Goal: Task Accomplishment & Management: Complete application form

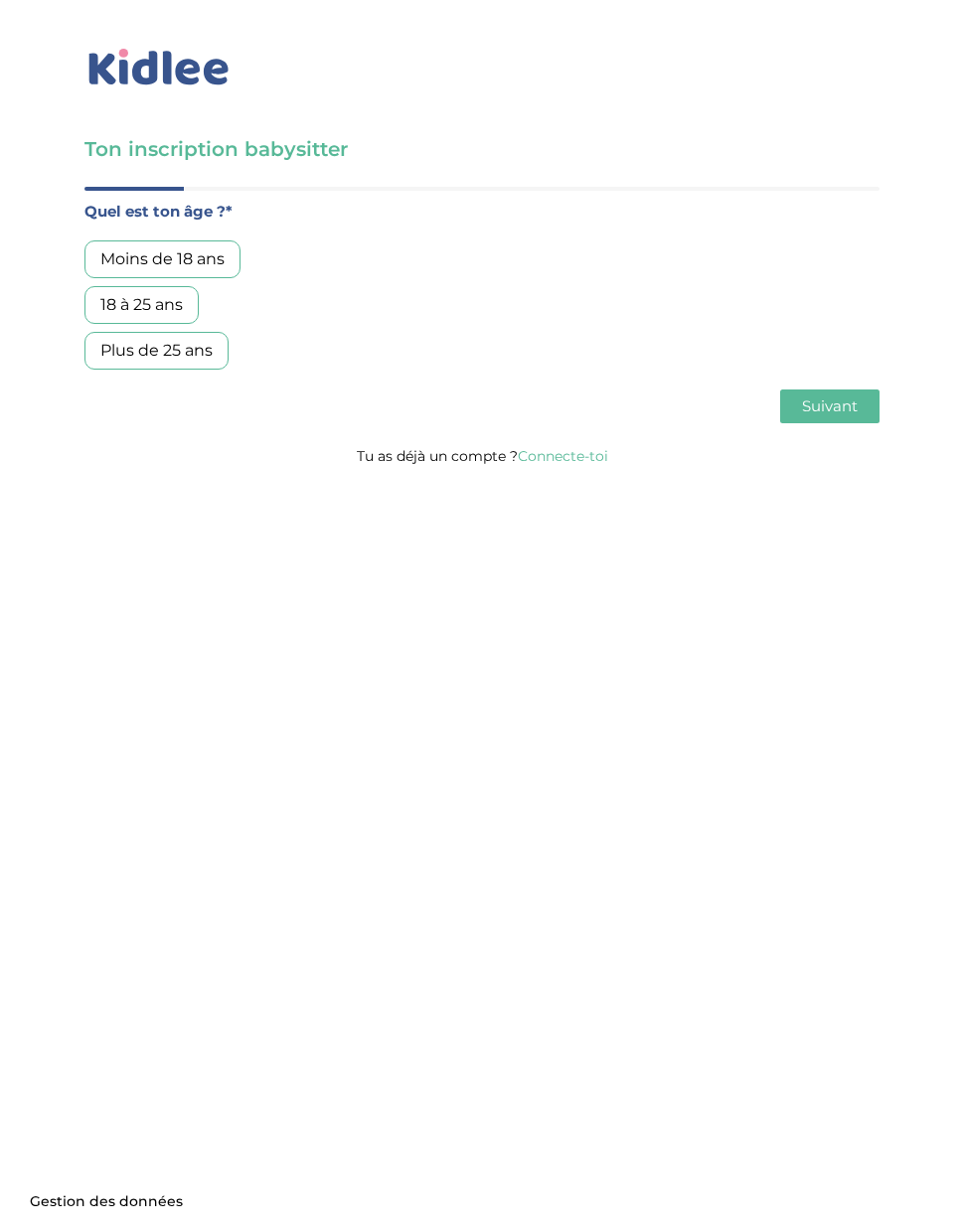
click at [130, 272] on div "Moins de 18 ans" at bounding box center [163, 259] width 156 height 38
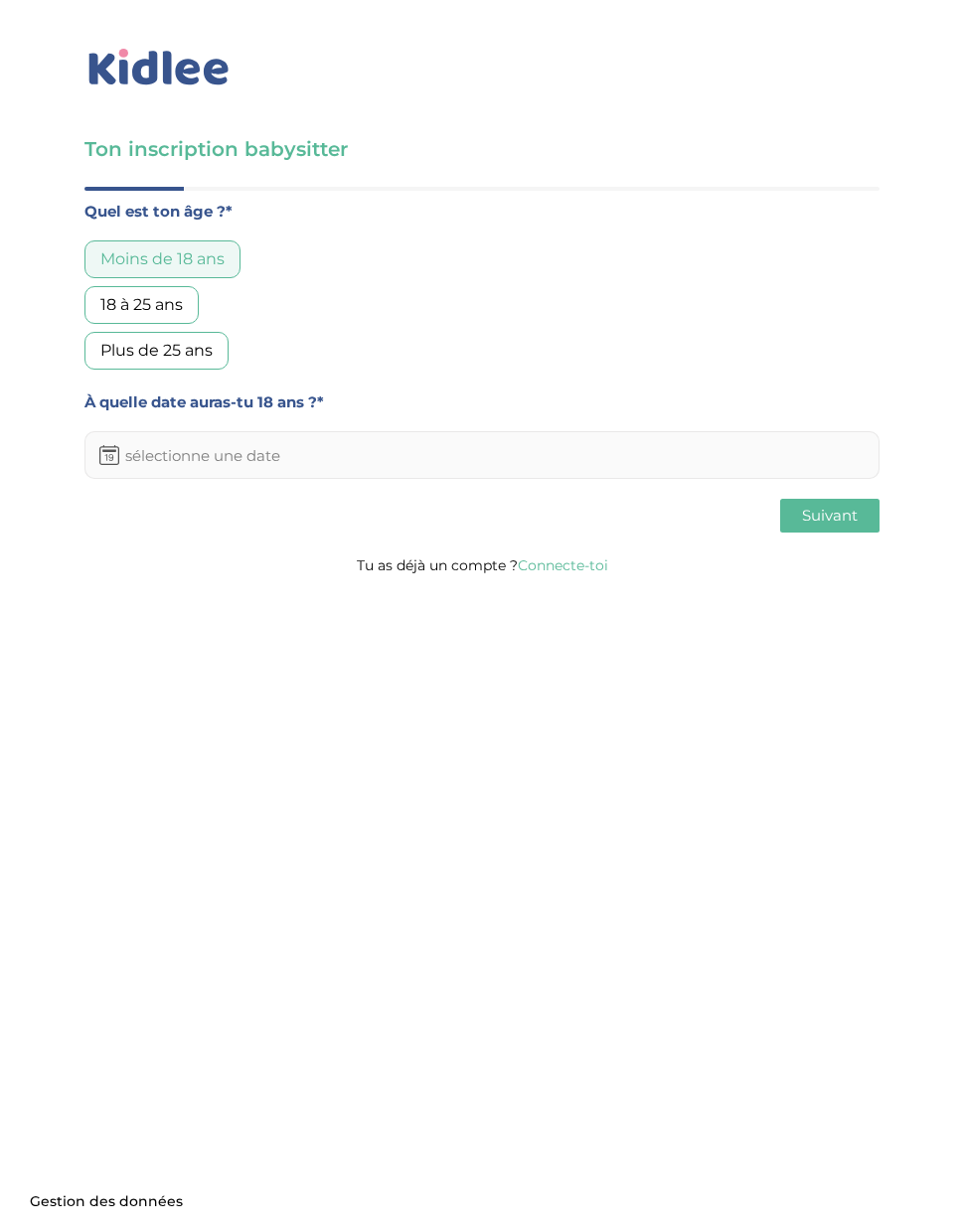
click at [643, 452] on input "text" at bounding box center [482, 455] width 795 height 48
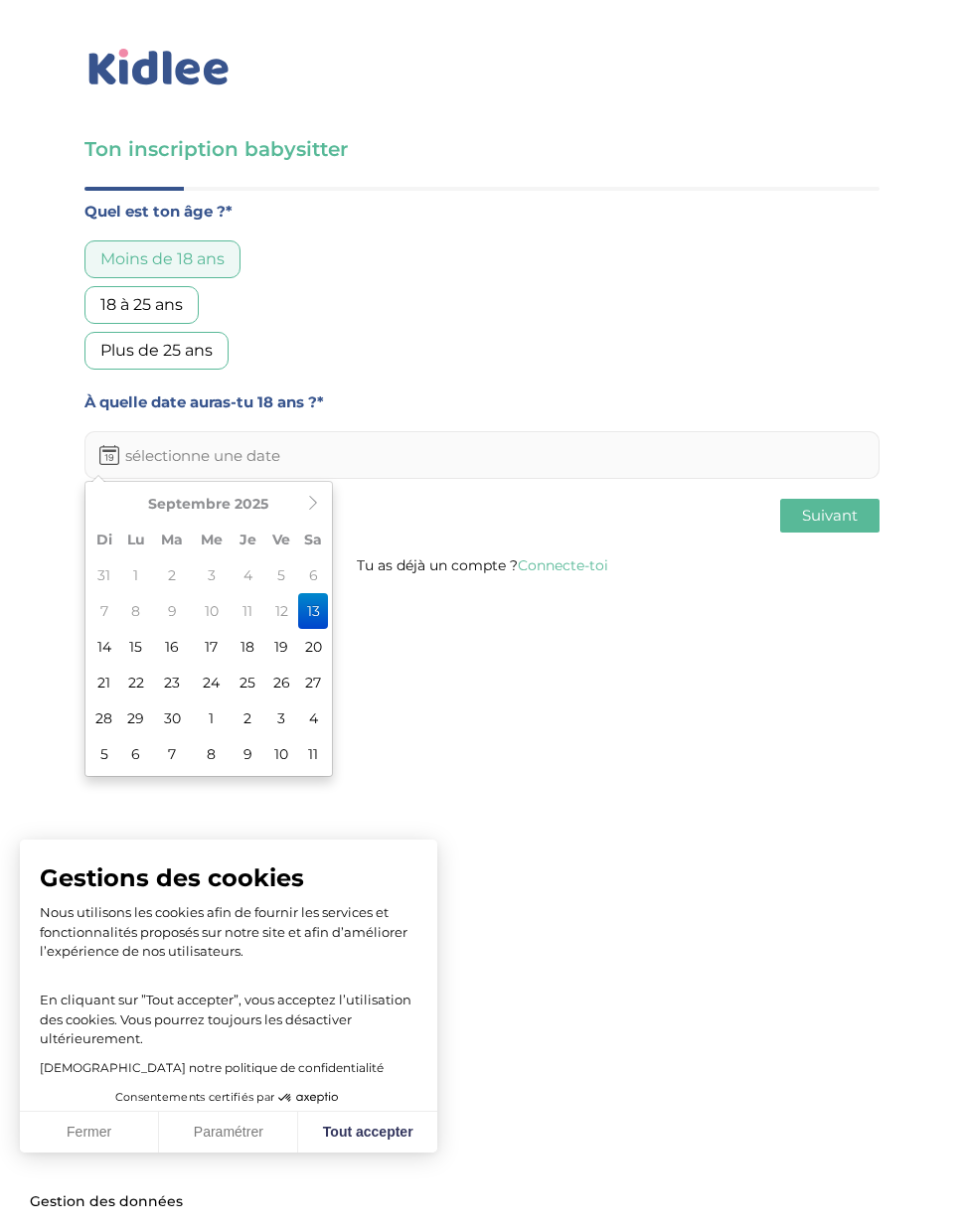
click at [259, 507] on th "Septembre 2025" at bounding box center [209, 504] width 179 height 36
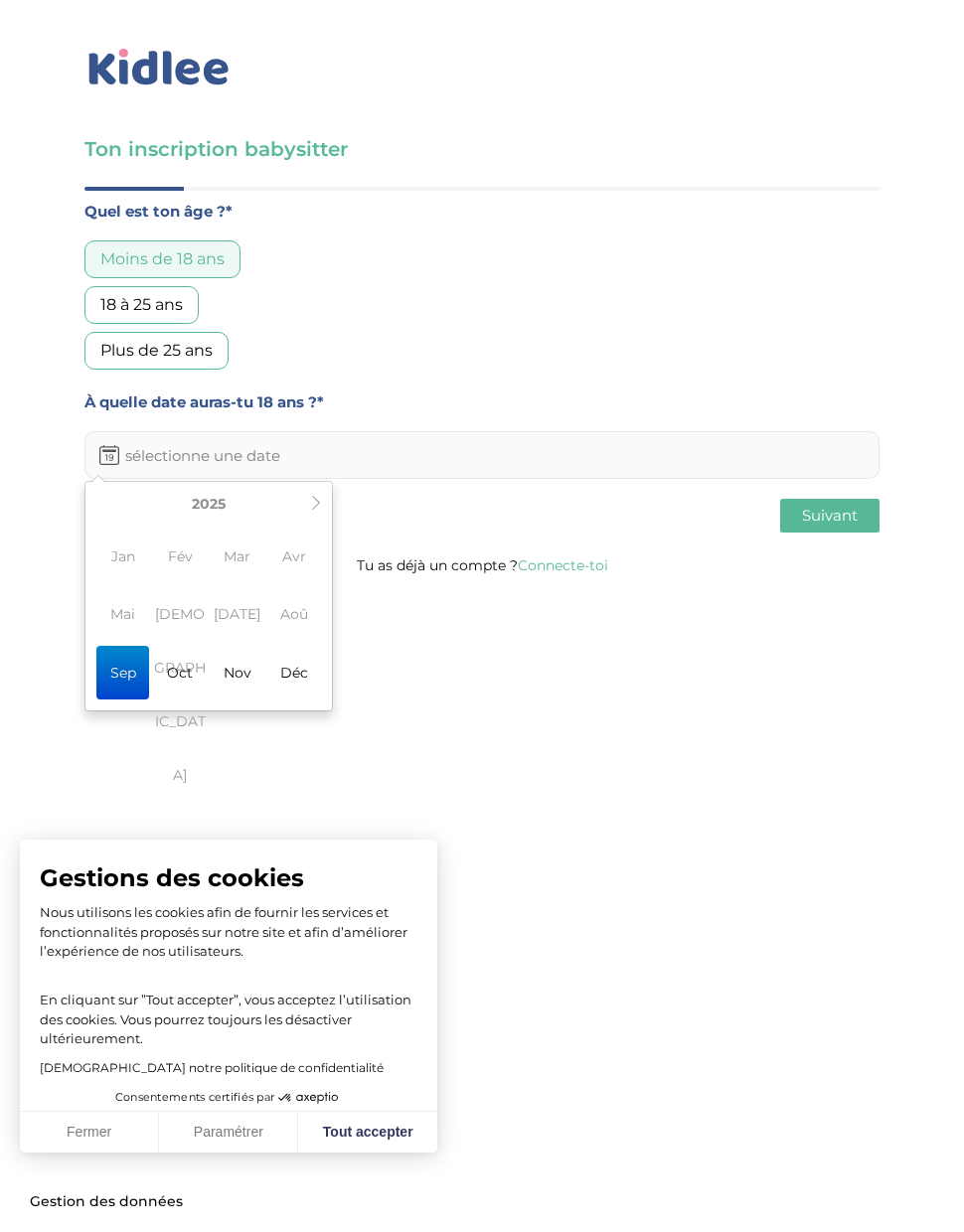
click at [210, 513] on th "2025" at bounding box center [209, 504] width 191 height 36
click at [312, 500] on icon at bounding box center [316, 503] width 14 height 14
click at [105, 500] on icon at bounding box center [102, 503] width 14 height 14
click at [102, 509] on table "[DATE]-[DATE] 2019 2020 2021 2022 2023 2024 2025 2026 2027 2028 2029 2030 [DATE…" at bounding box center [209, 596] width 239 height 220
click at [127, 504] on th "[DATE]-[DATE]" at bounding box center [209, 504] width 191 height 36
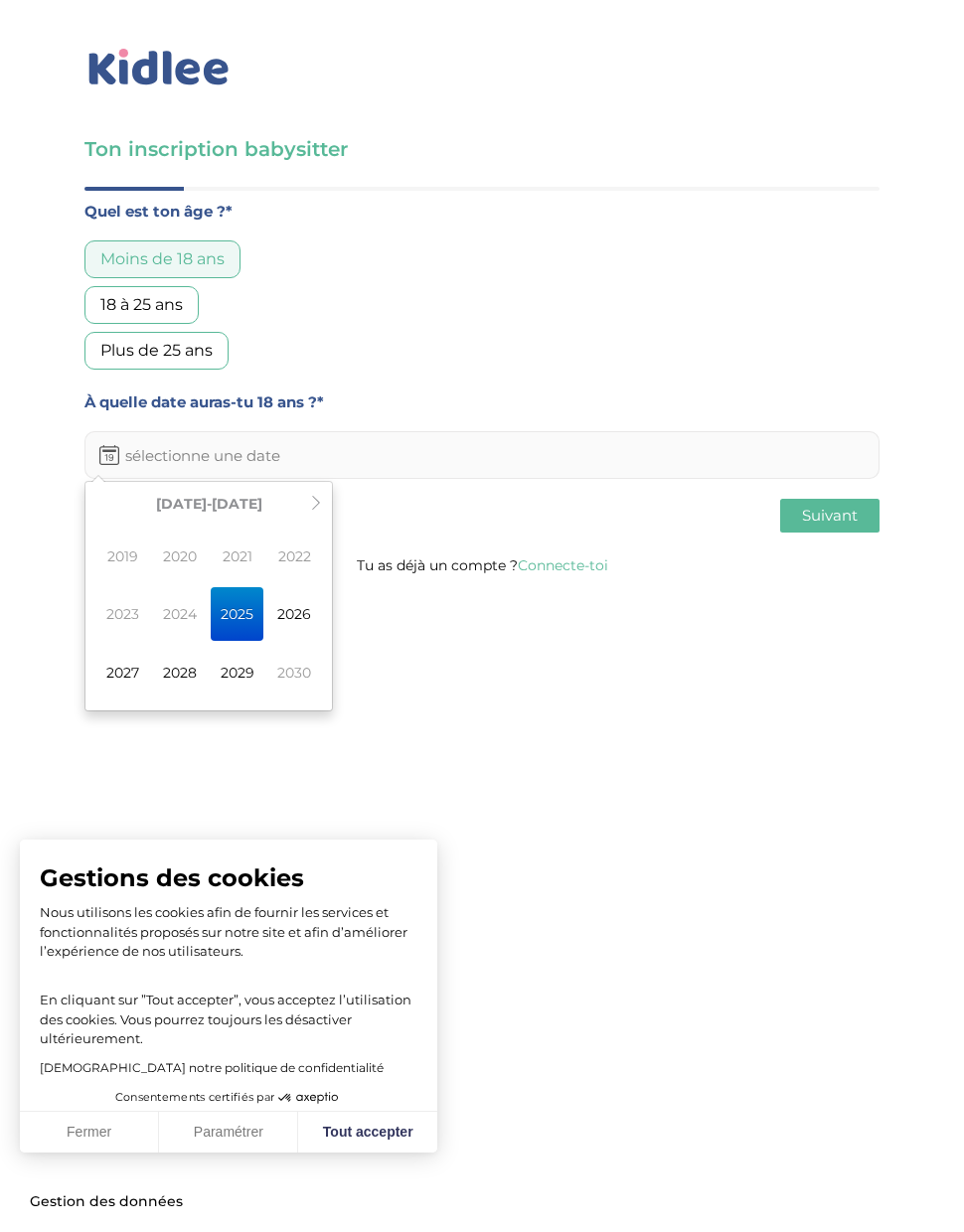
click at [406, 681] on body "× Mot de passe oublié ? Veuillez renseigner votre adresse email pour réinitiali…" at bounding box center [482, 616] width 964 height 1232
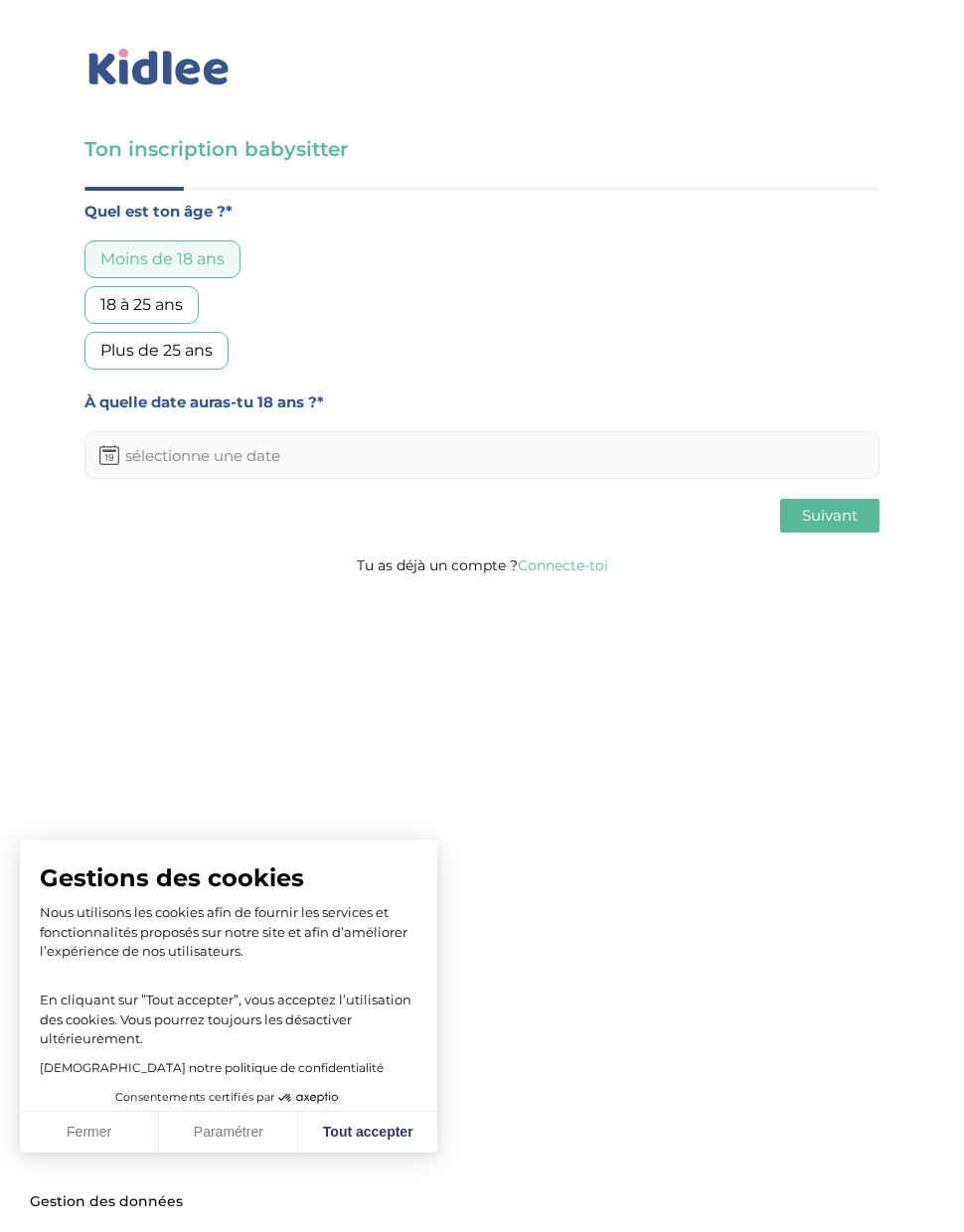
click at [295, 451] on input "text" at bounding box center [482, 455] width 795 height 48
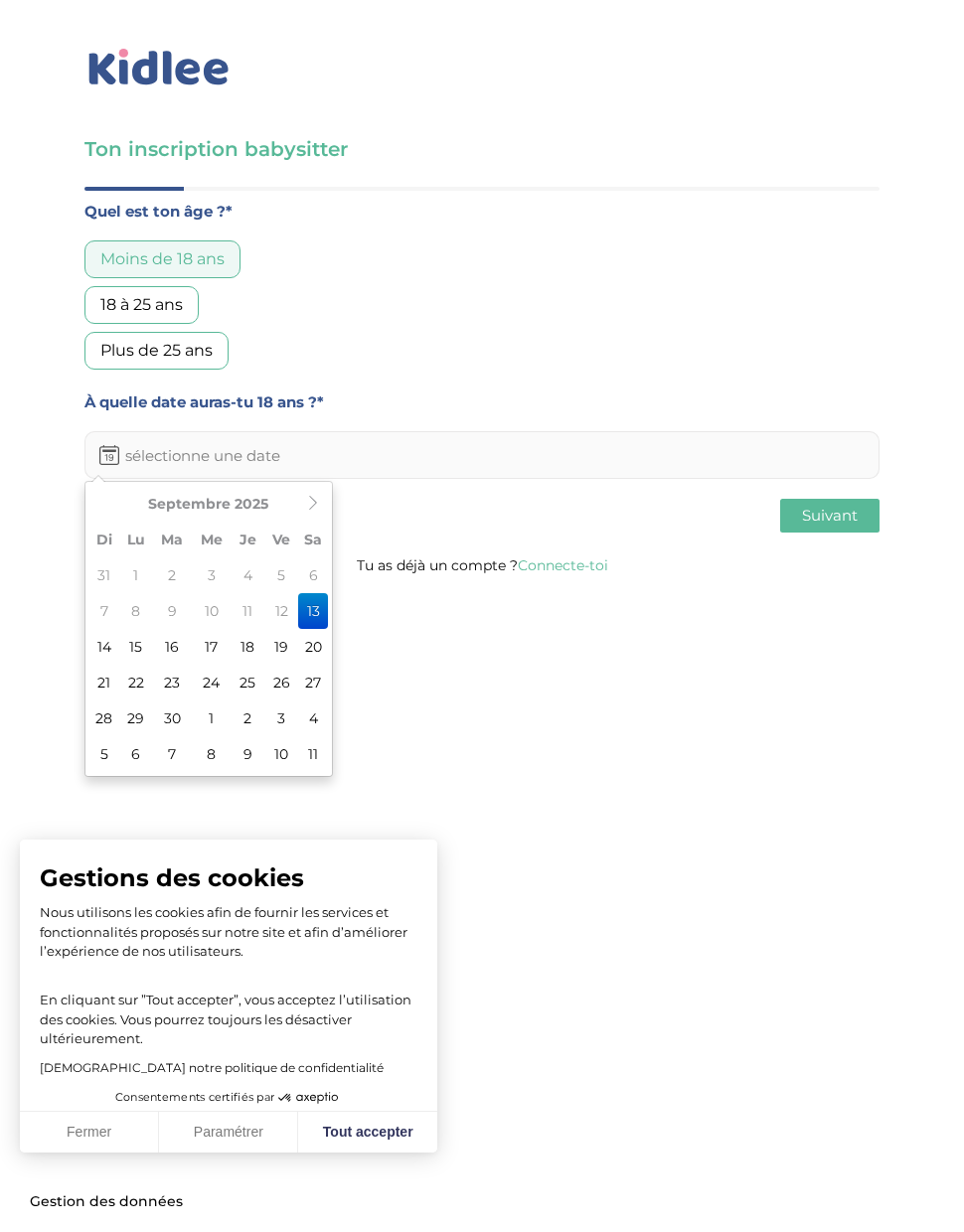
click at [265, 505] on th "Septembre 2025" at bounding box center [209, 504] width 179 height 36
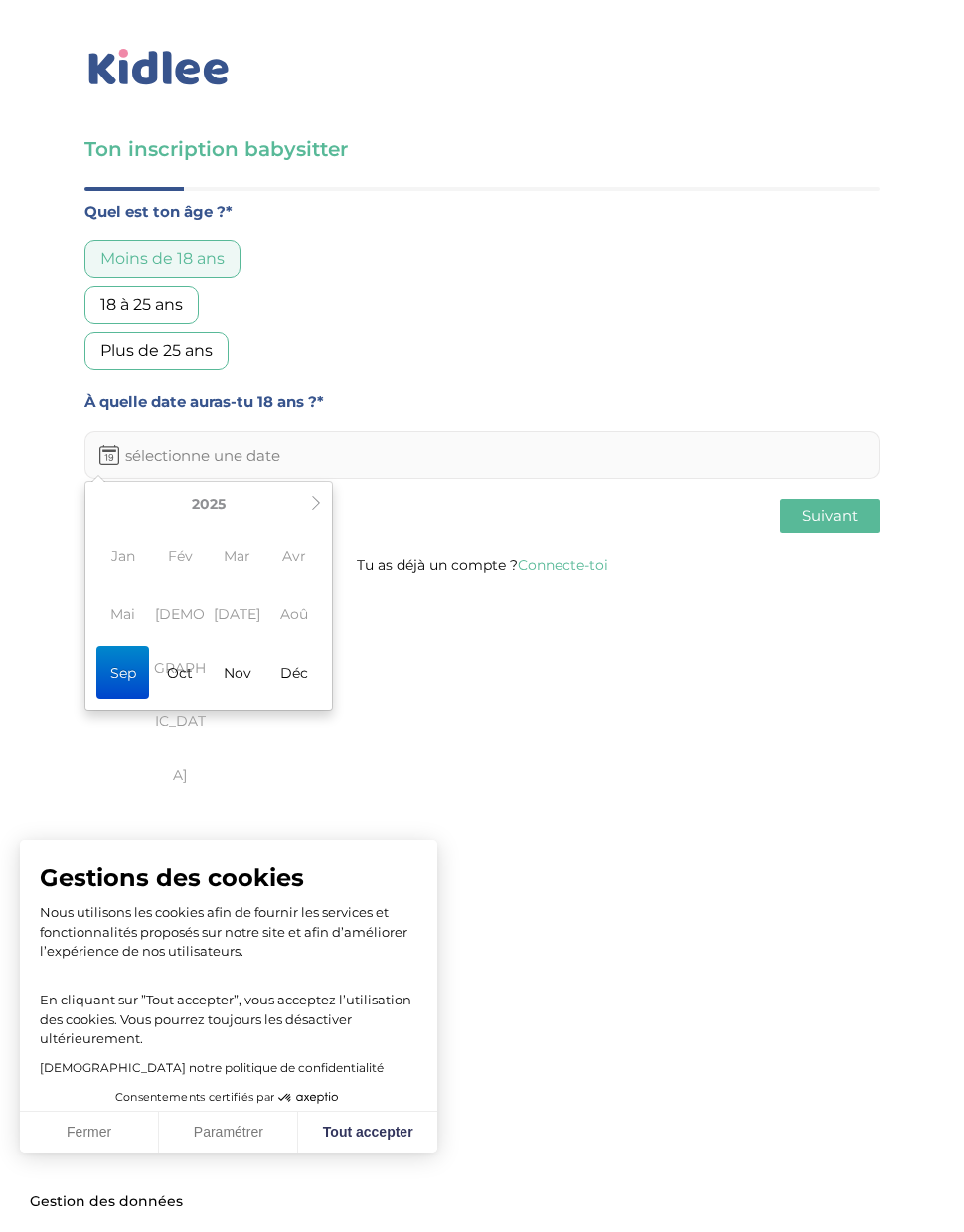
click at [328, 496] on div "[DATE] Di Lu Ma Me Je Ve Sa 31 1 2 3 4 5 6 7 8 9 10 11 12 13 14 15 16 17 18 19 …" at bounding box center [209, 596] width 248 height 230
click at [305, 507] on th at bounding box center [316, 504] width 24 height 36
click at [309, 556] on span "Avr" at bounding box center [294, 557] width 53 height 54
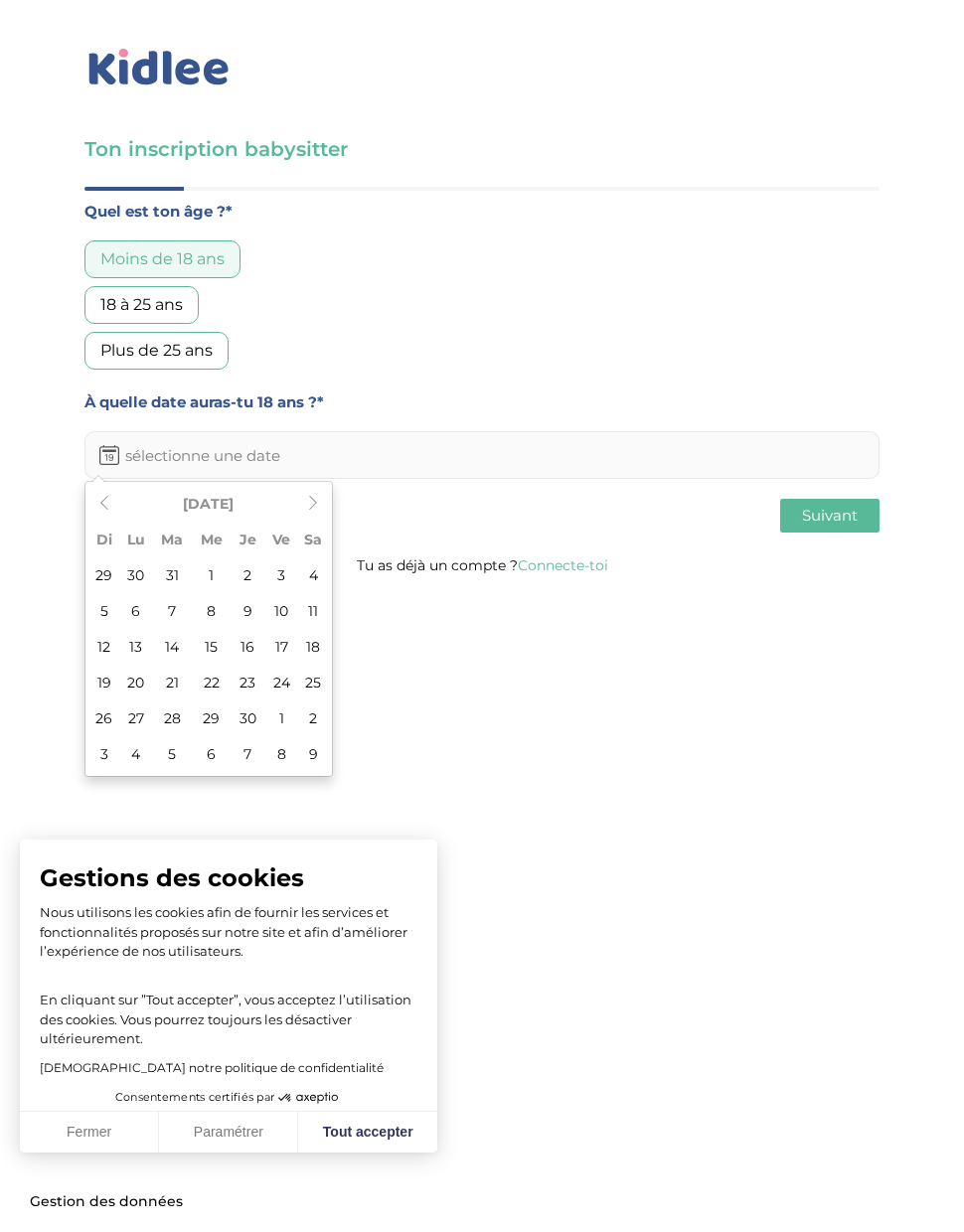
click at [286, 610] on td "10" at bounding box center [281, 612] width 34 height 36
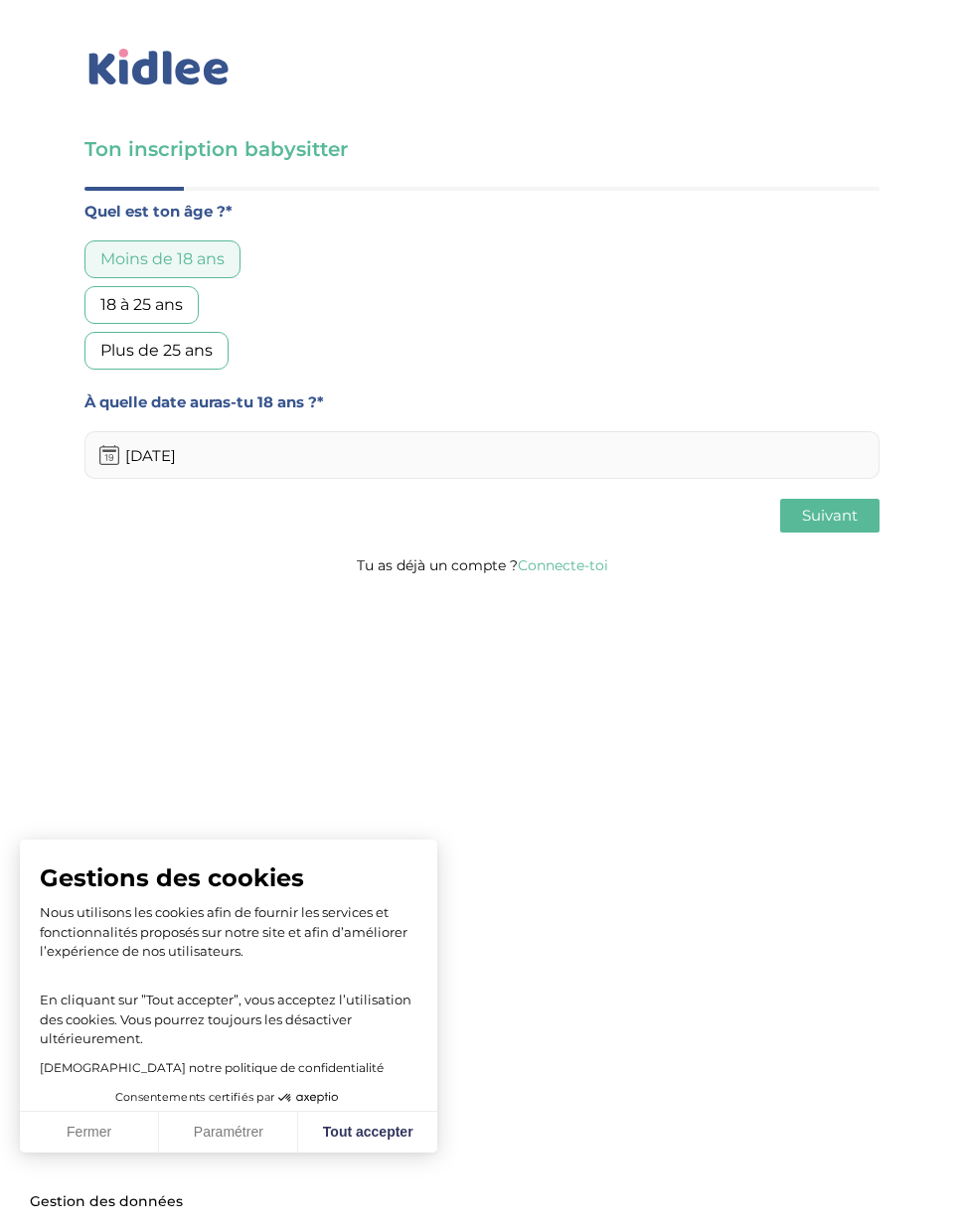
click at [862, 516] on button "Suivant" at bounding box center [830, 516] width 100 height 34
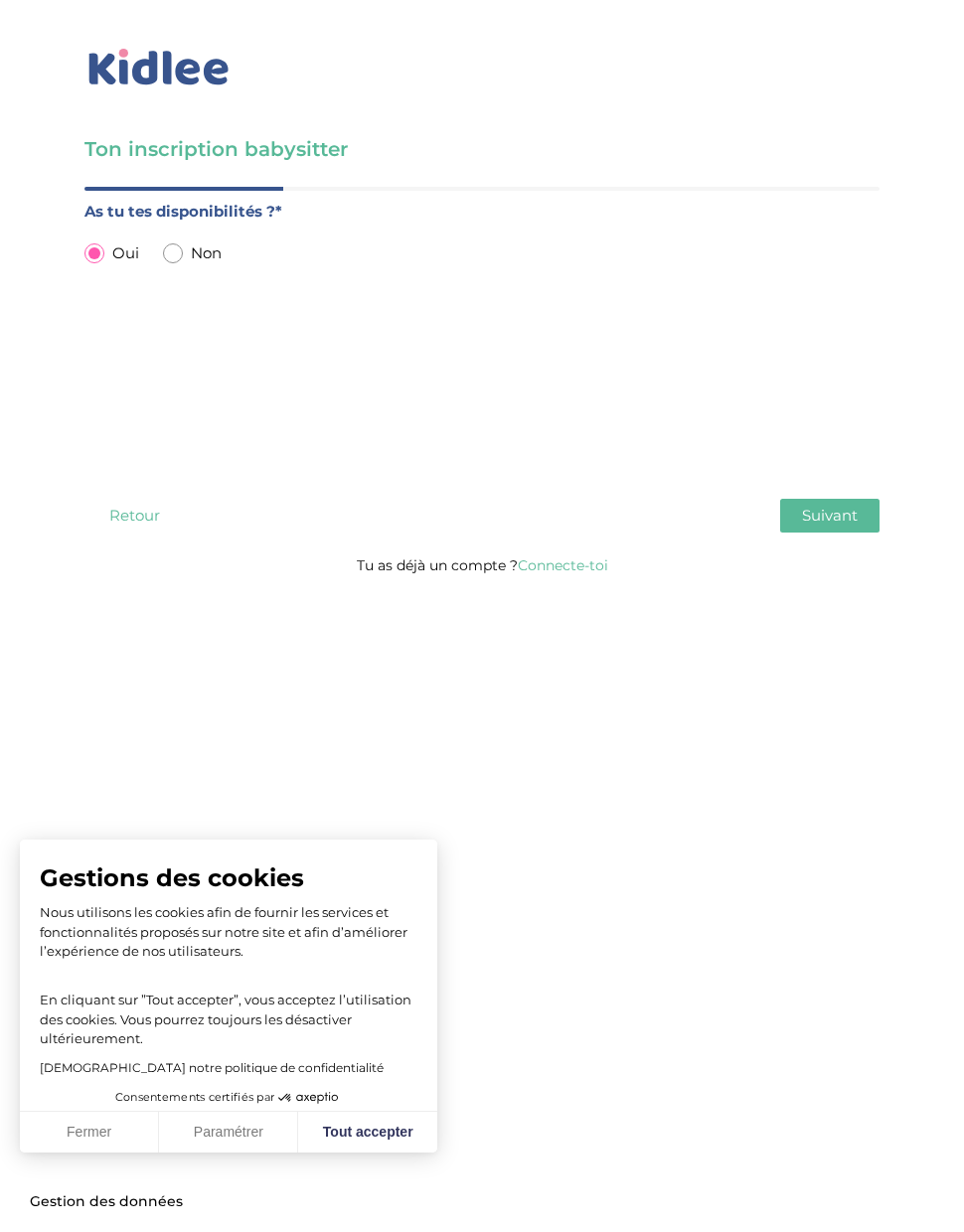
click at [151, 516] on button "Retour" at bounding box center [135, 516] width 100 height 34
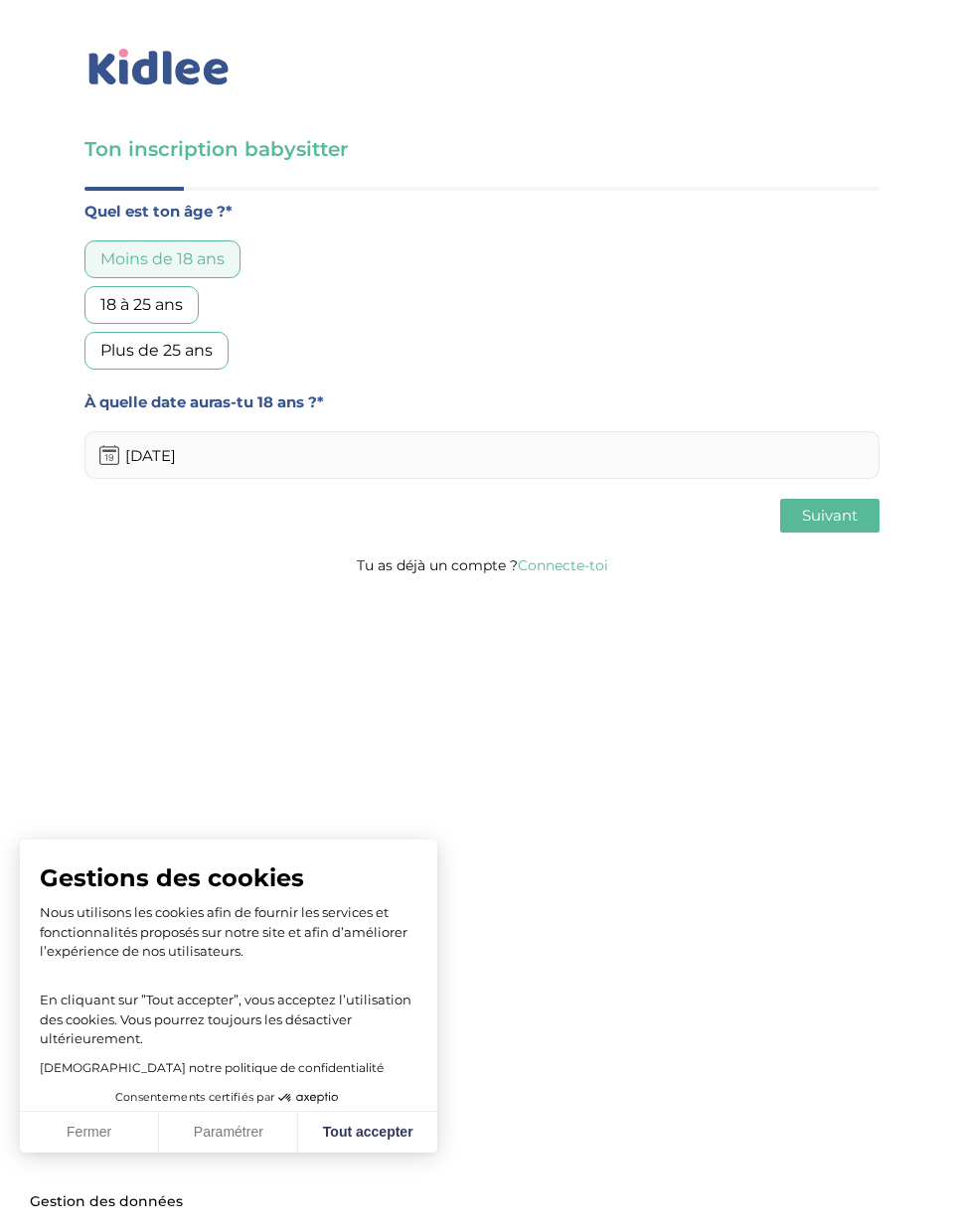
click at [326, 473] on input "[DATE]" at bounding box center [482, 455] width 795 height 48
type input "[DATE]"
click at [841, 526] on button "Suivant" at bounding box center [830, 516] width 100 height 34
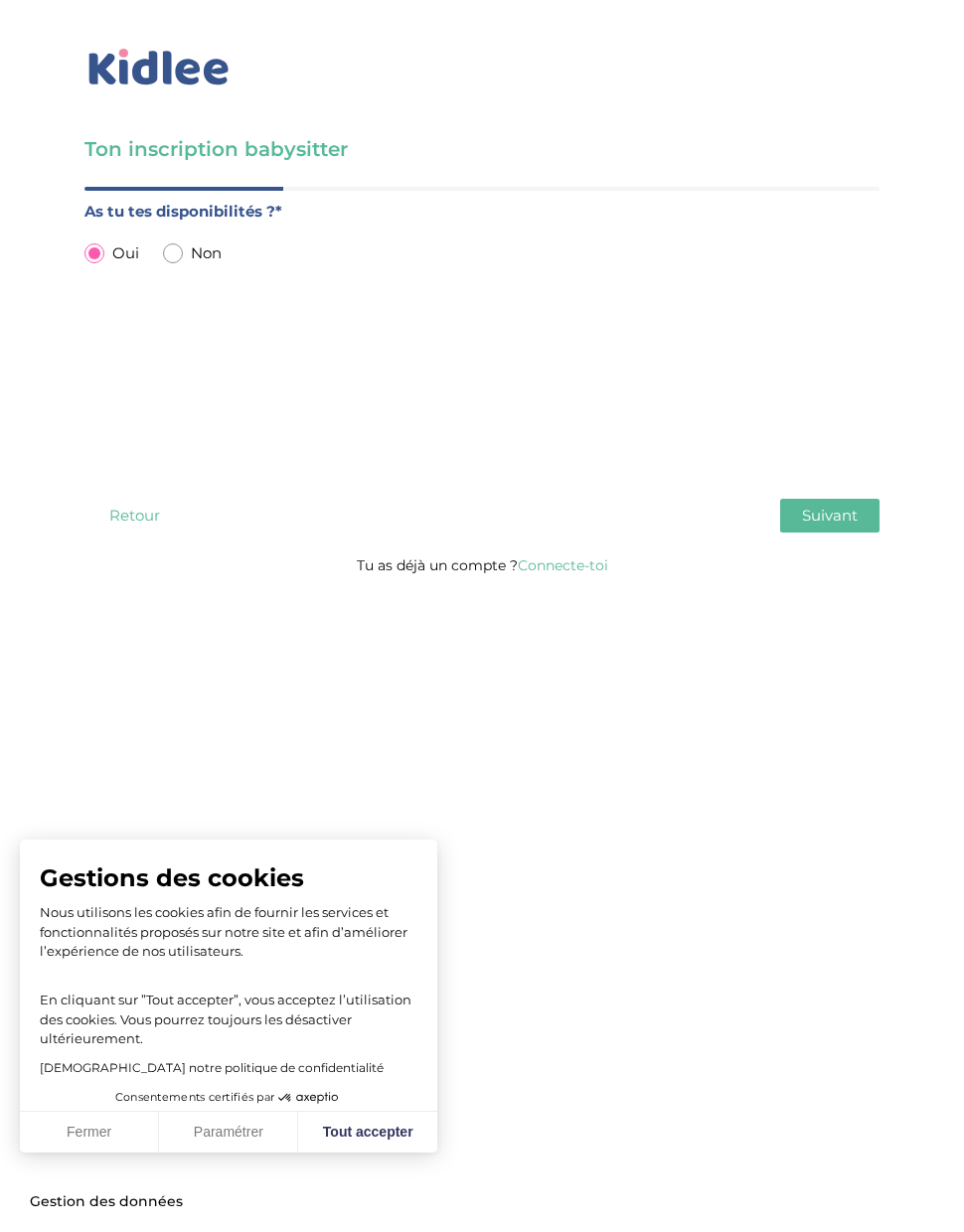
click at [876, 512] on button "Suivant" at bounding box center [830, 516] width 100 height 34
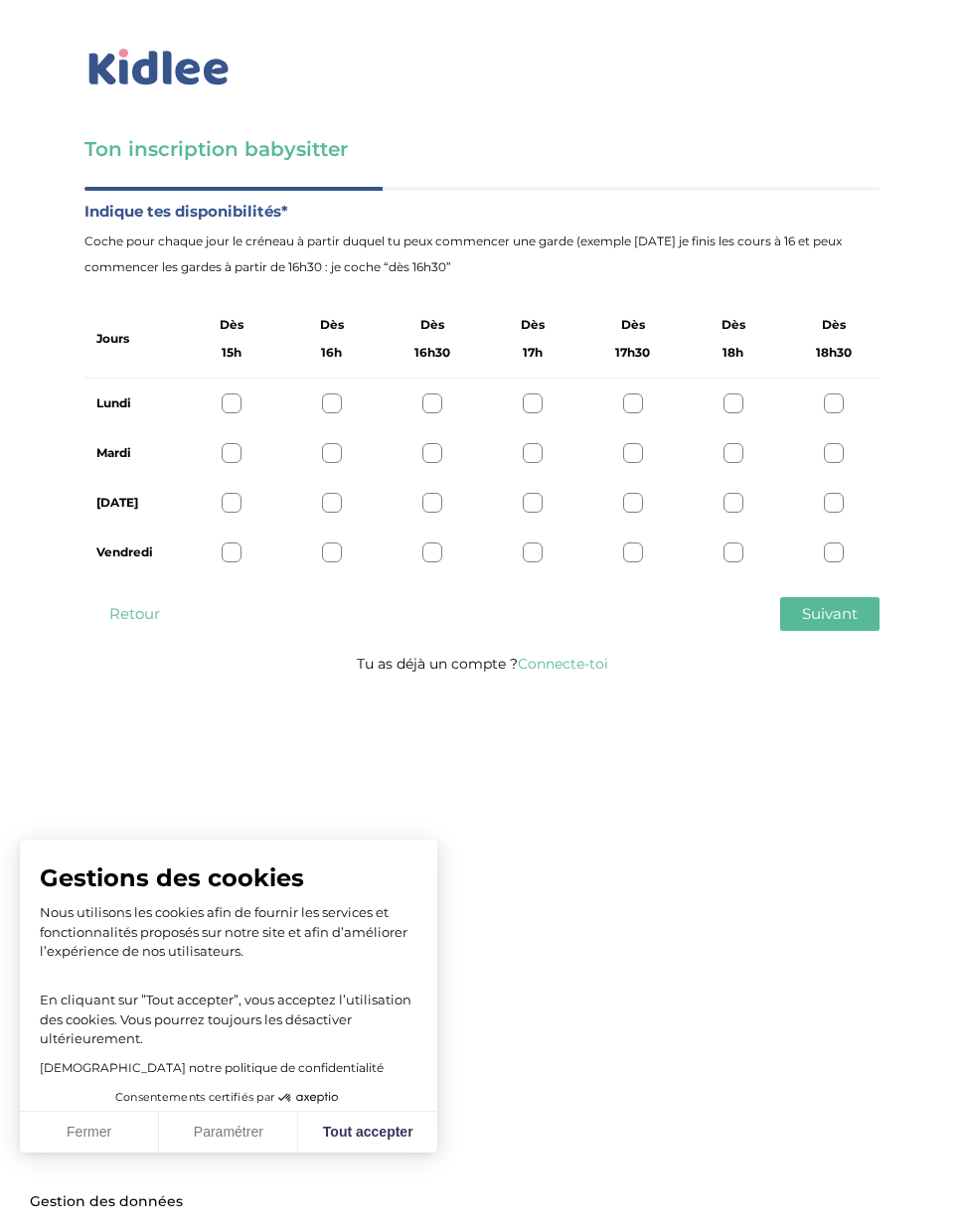
click at [126, 613] on button "Retour" at bounding box center [135, 615] width 100 height 34
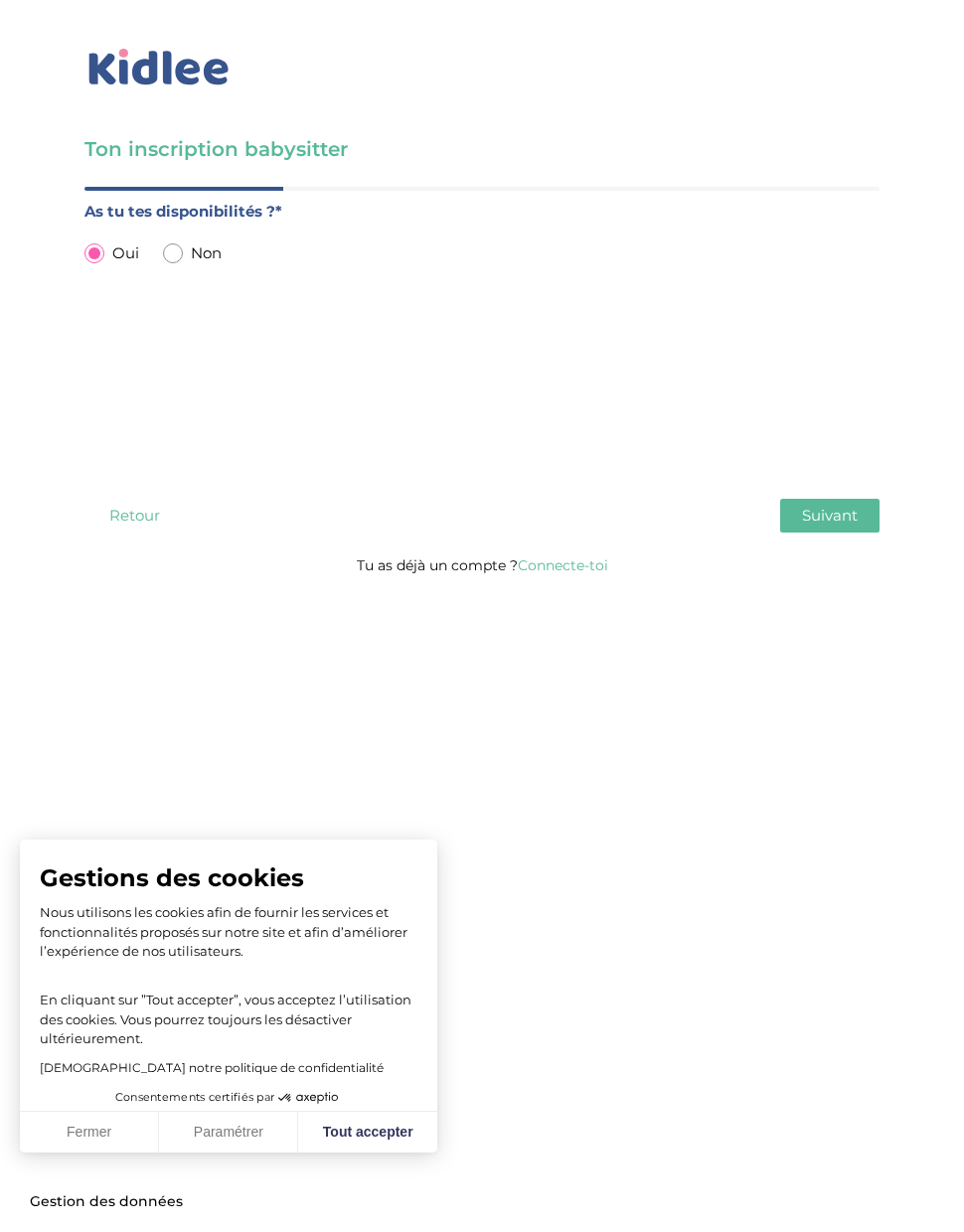
click at [175, 244] on input "radio" at bounding box center [173, 253] width 20 height 20
radio input "true"
radio input "false"
click at [847, 523] on span "Suivant" at bounding box center [830, 515] width 56 height 19
click at [149, 345] on input "text" at bounding box center [482, 348] width 795 height 48
